Goal: Task Accomplishment & Management: Use online tool/utility

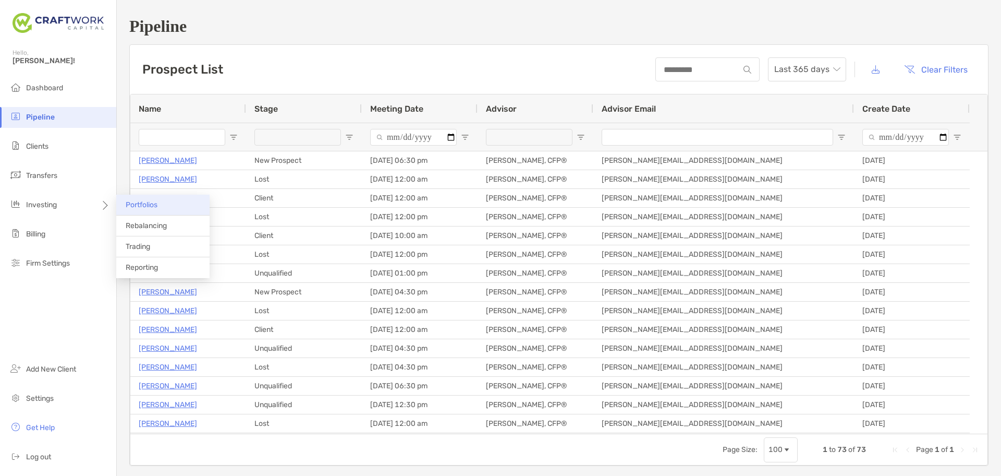
click at [151, 210] on li "Portfolios" at bounding box center [162, 204] width 93 height 21
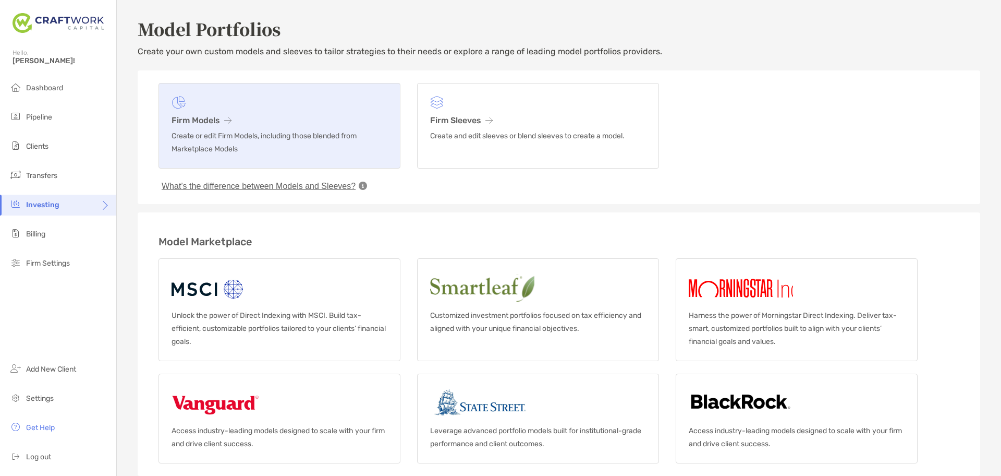
click at [270, 110] on link "Firm Models Create or edit Firm Models, including those blended from Marketplac…" at bounding box center [280, 126] width 242 height 86
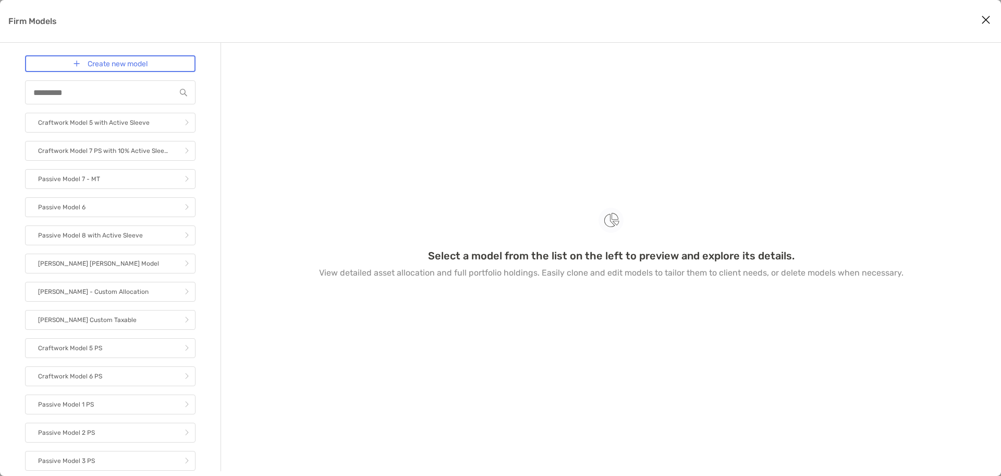
click at [800, 17] on icon "Close modal" at bounding box center [985, 20] width 9 height 13
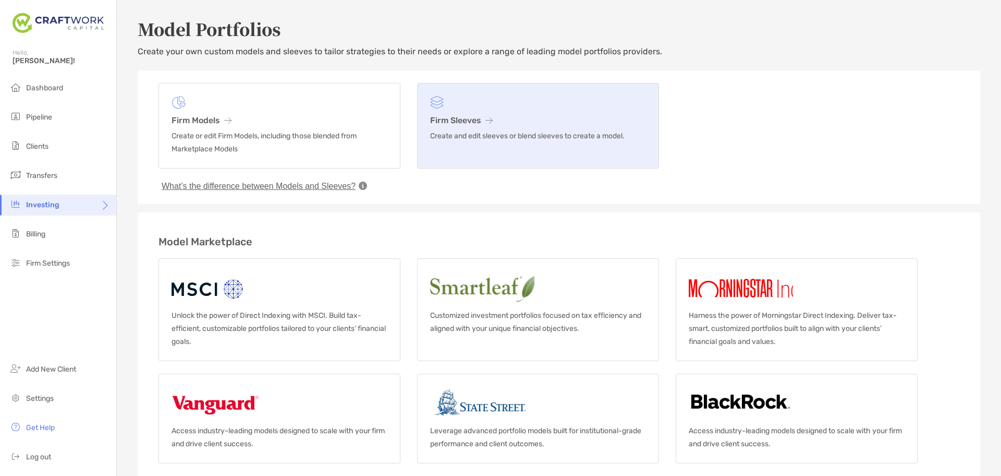
click at [475, 116] on h3 "Firm Sleeves" at bounding box center [538, 120] width 216 height 10
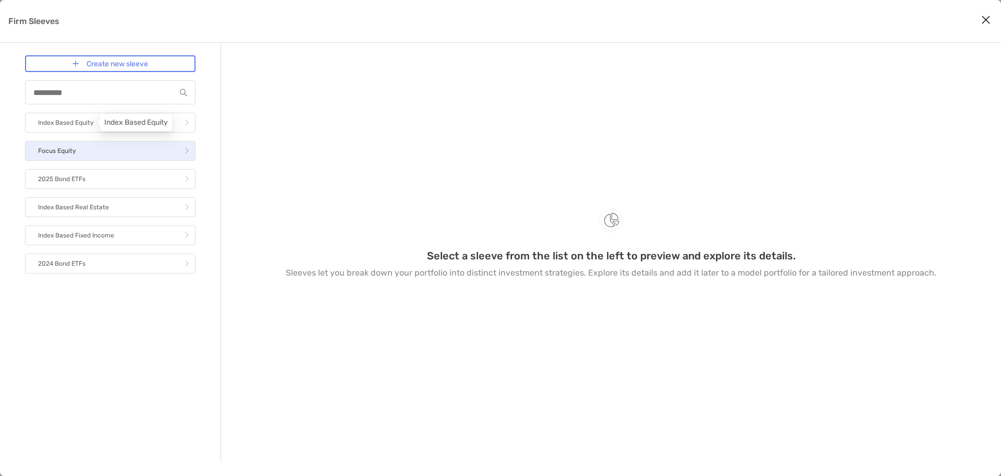
click at [80, 149] on link "Focus Equity" at bounding box center [110, 151] width 171 height 20
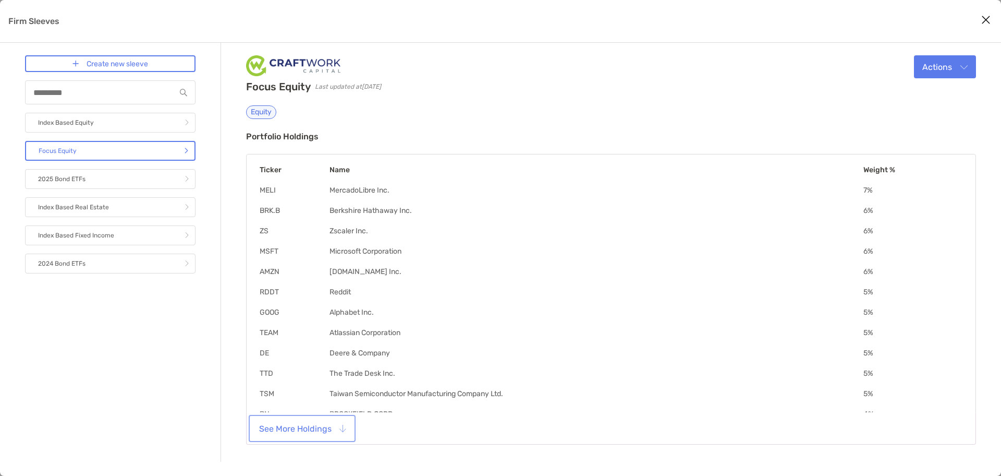
click at [321, 380] on button "See More Holdings" at bounding box center [302, 428] width 103 height 23
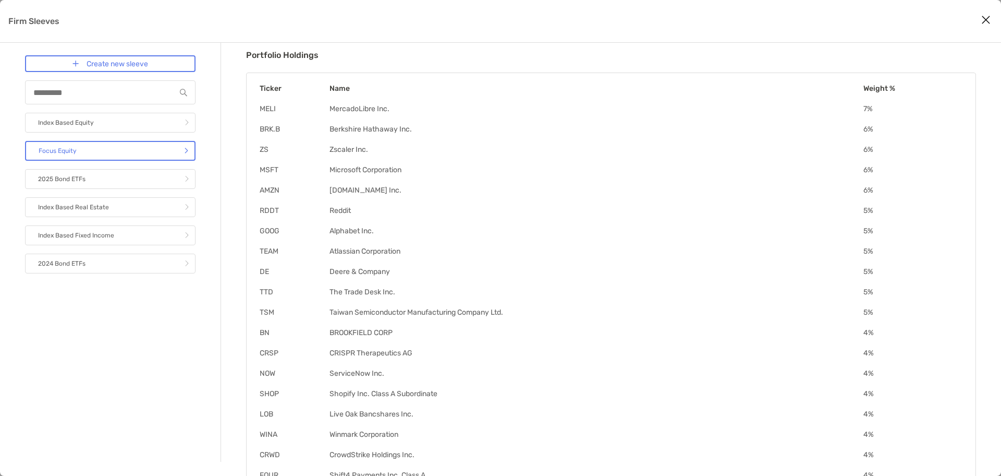
scroll to position [182, 0]
